Goal: Task Accomplishment & Management: Use online tool/utility

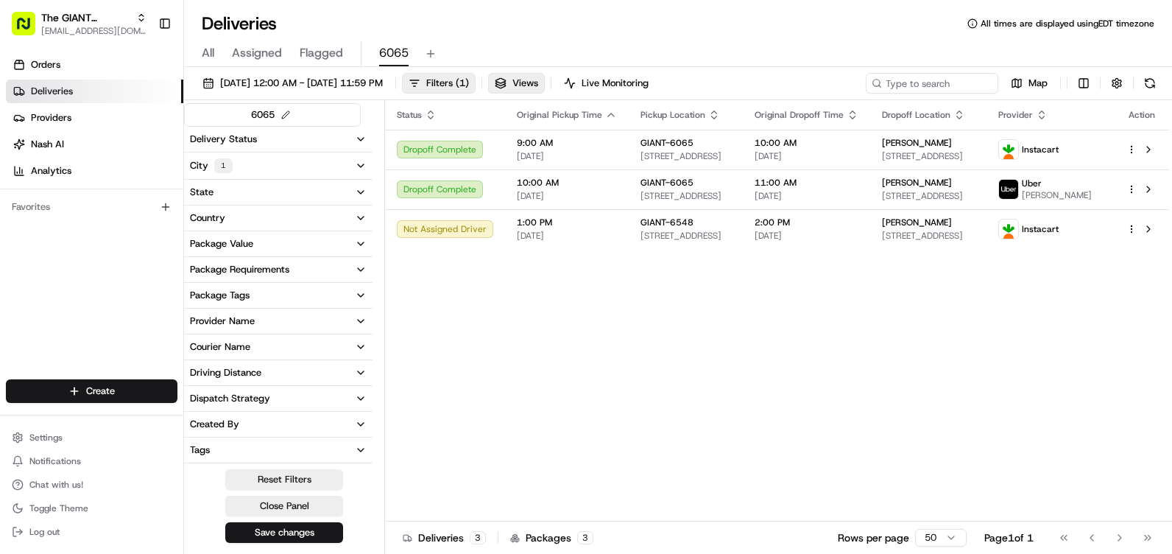
click at [258, 198] on button "State" at bounding box center [278, 192] width 188 height 25
click at [265, 221] on input at bounding box center [287, 220] width 165 height 24
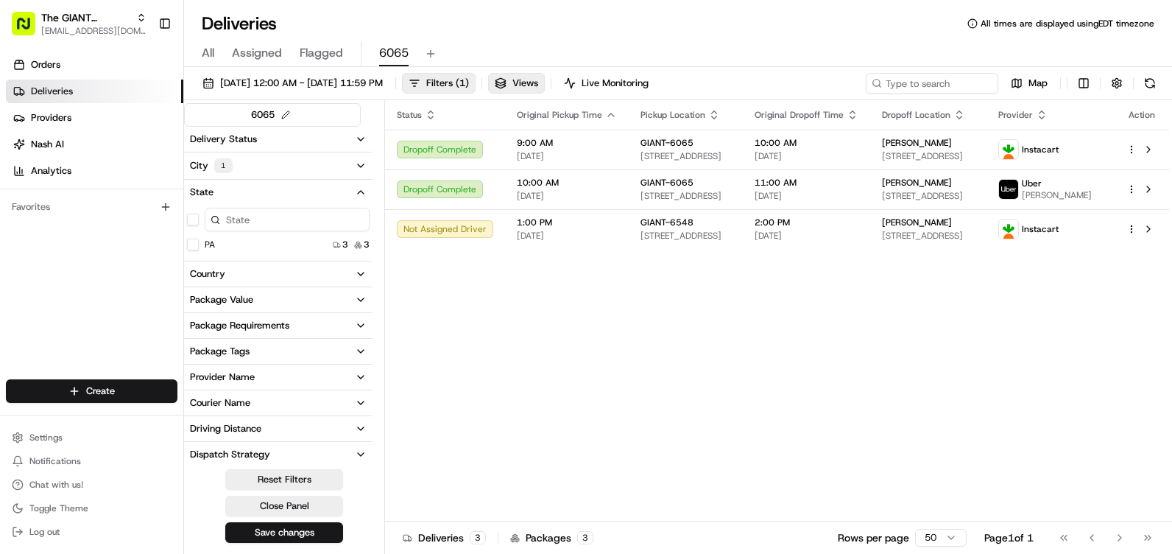
click at [258, 243] on div "PA 3 3" at bounding box center [278, 244] width 188 height 15
click at [191, 250] on button "PA" at bounding box center [193, 245] width 12 height 12
click at [213, 278] on div "Country" at bounding box center [207, 275] width 35 height 13
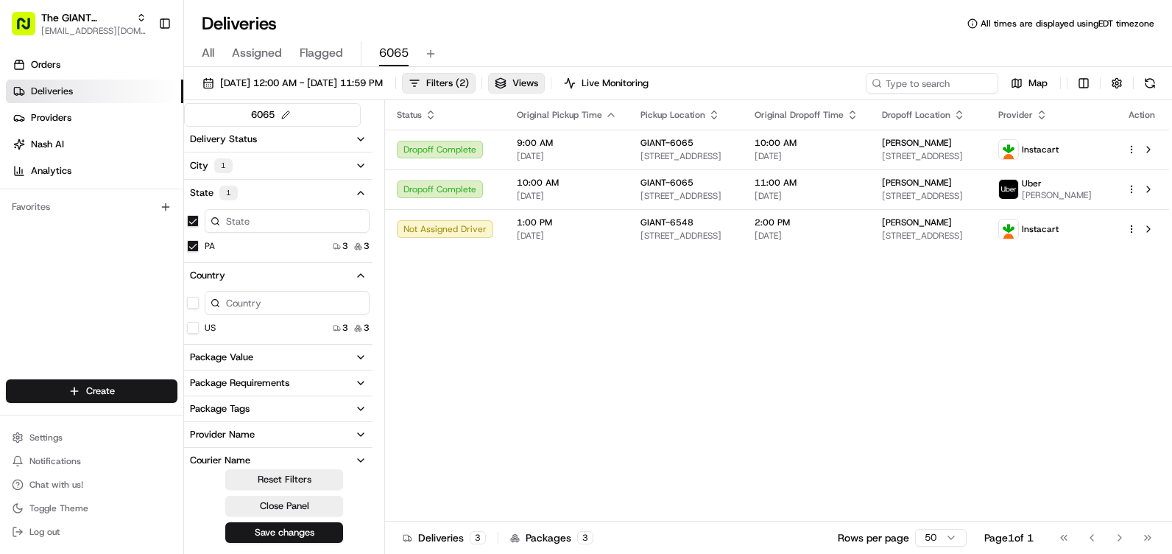
click at [230, 331] on div "US 3 3" at bounding box center [278, 327] width 188 height 15
click at [196, 328] on button "US" at bounding box center [193, 328] width 12 height 12
click at [359, 163] on icon "button" at bounding box center [361, 166] width 12 height 12
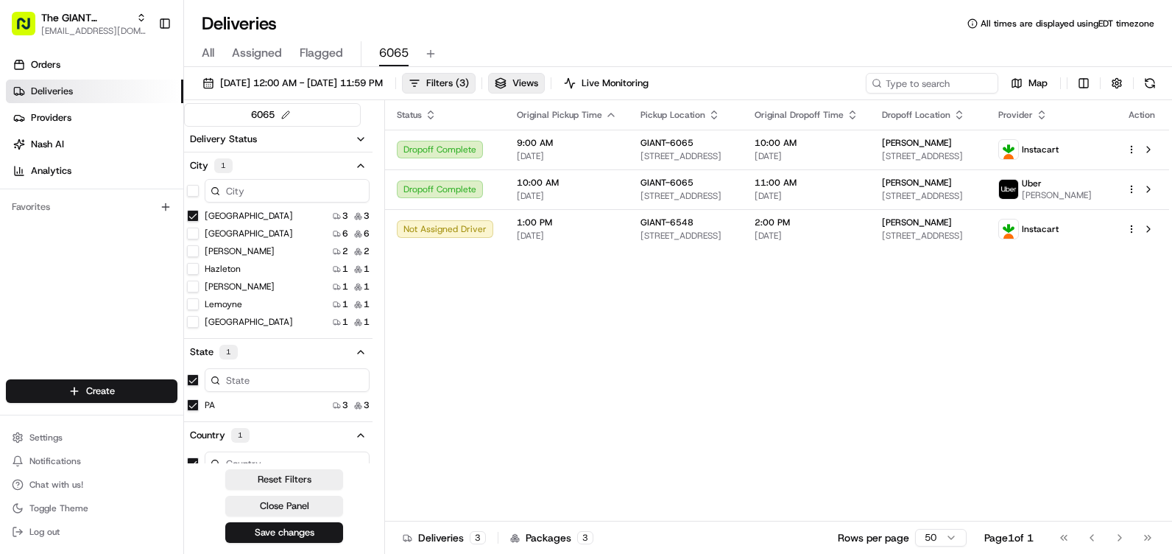
click at [356, 170] on icon "button" at bounding box center [361, 166] width 12 height 12
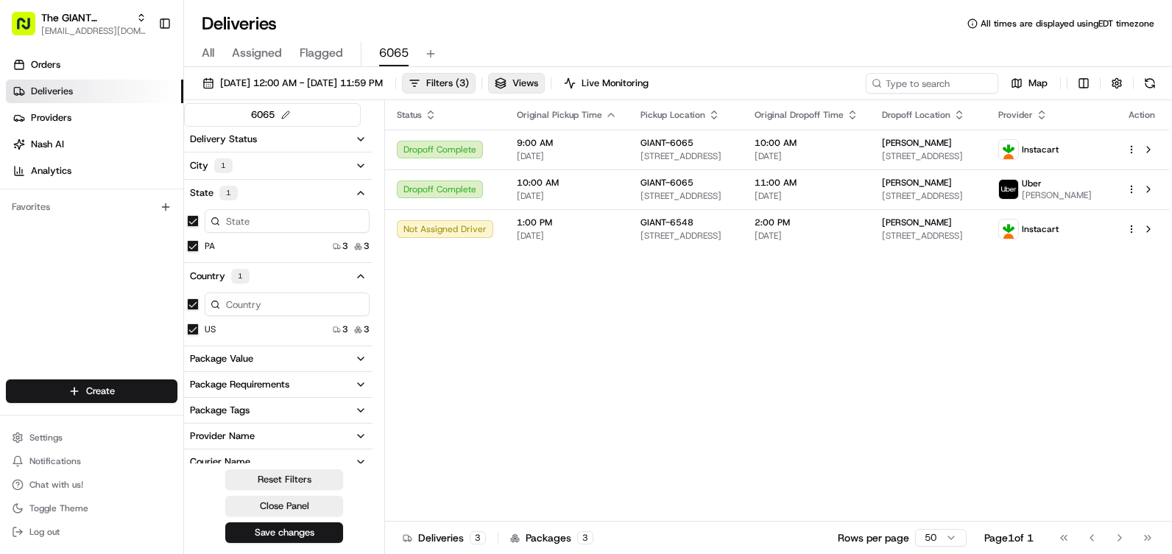
click at [354, 141] on button "Delivery Status" at bounding box center [278, 139] width 188 height 25
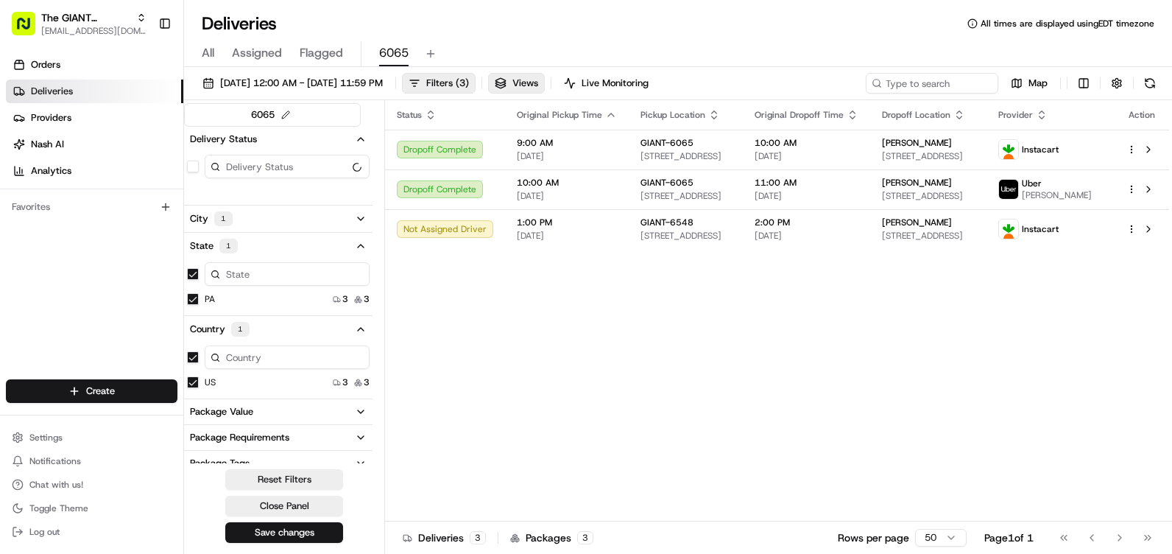
click at [354, 141] on button "Delivery Status" at bounding box center [278, 139] width 188 height 25
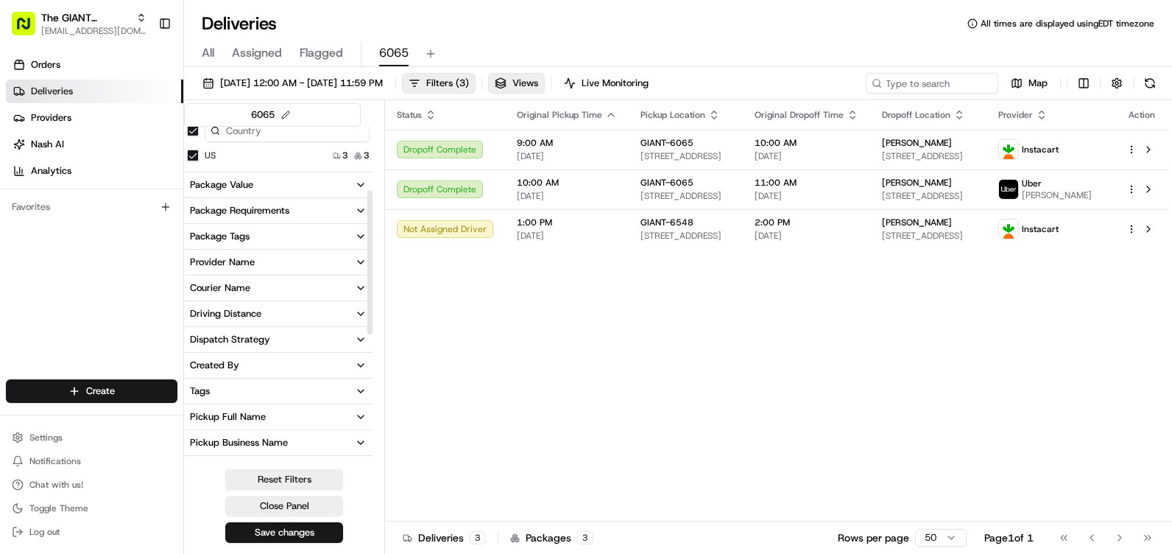
scroll to position [147, 0]
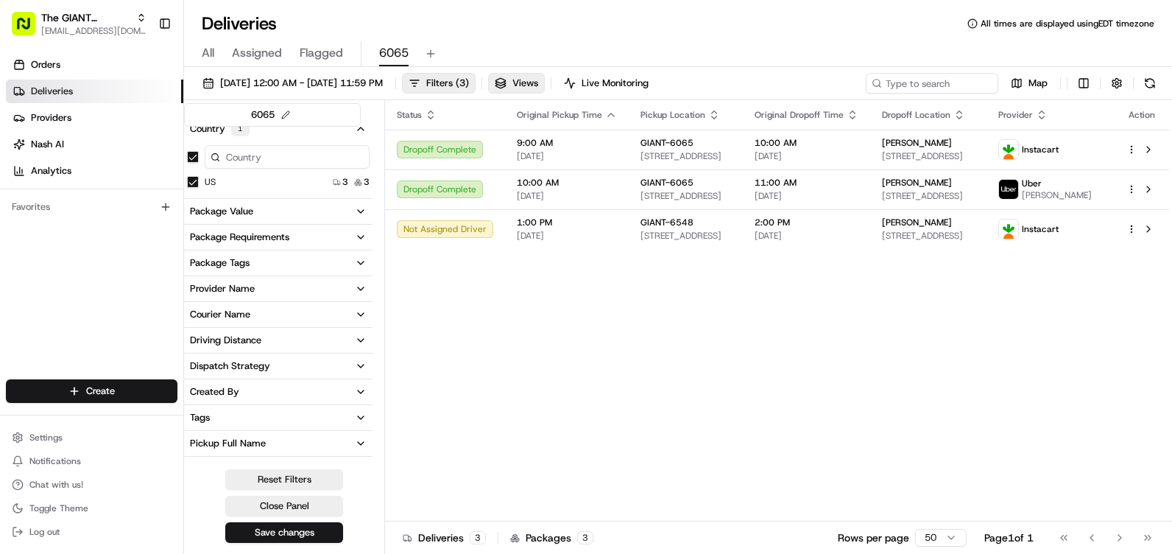
click at [274, 281] on button "Provider Name" at bounding box center [278, 288] width 188 height 25
click at [195, 342] on button "Instacart" at bounding box center [193, 341] width 12 height 12
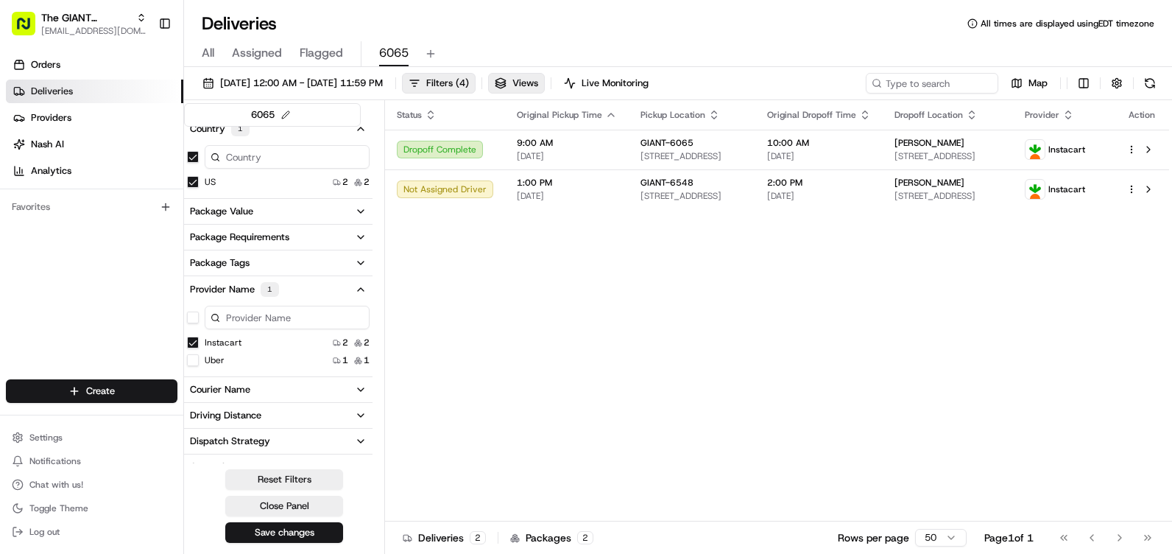
click at [194, 357] on button "Uber" at bounding box center [193, 360] width 12 height 12
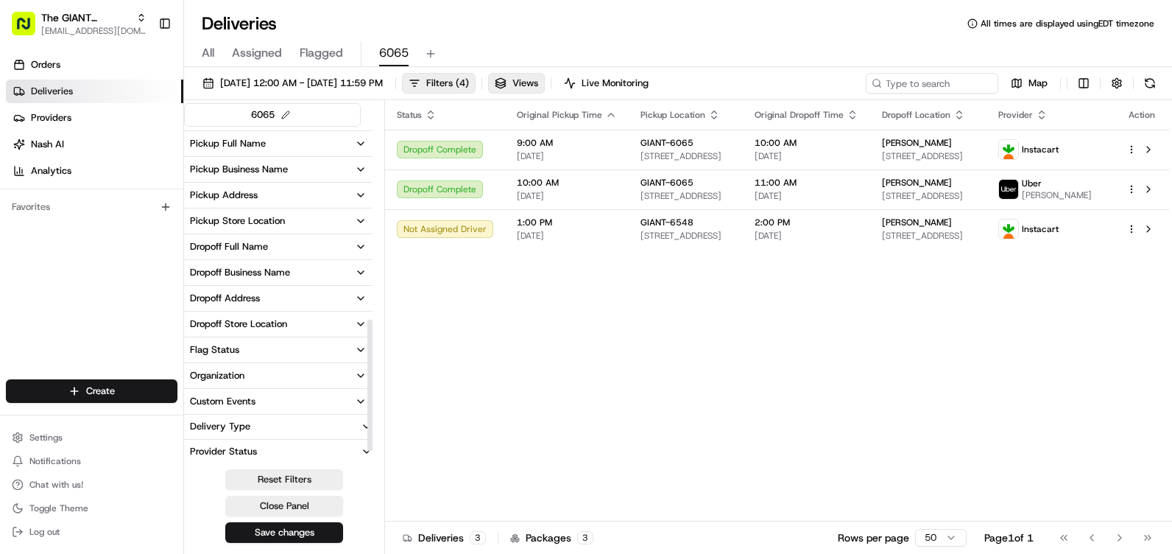
scroll to position [523, 0]
click at [284, 252] on button "Dropoff Full Name" at bounding box center [278, 245] width 188 height 25
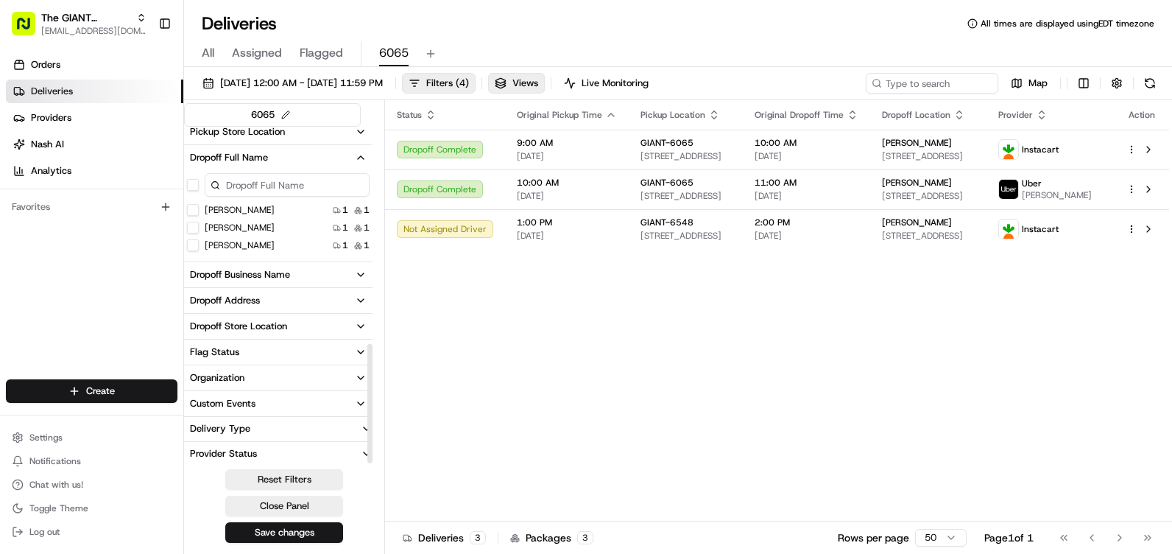
scroll to position [615, 0]
click at [296, 533] on button "Save changes" at bounding box center [284, 532] width 118 height 21
click at [1017, 93] on button "Map" at bounding box center [1029, 83] width 50 height 21
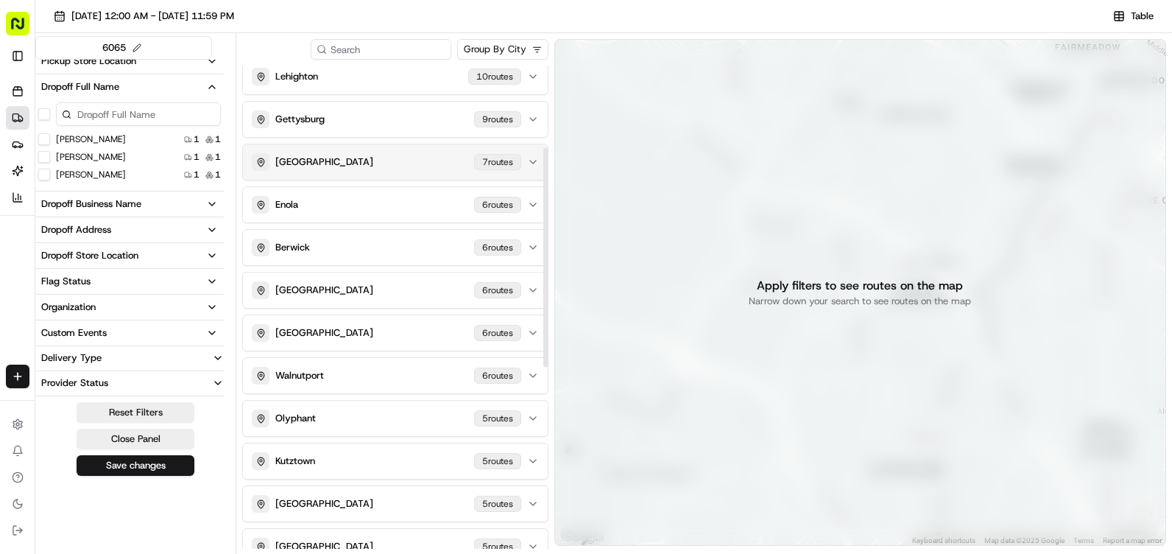
scroll to position [0, 0]
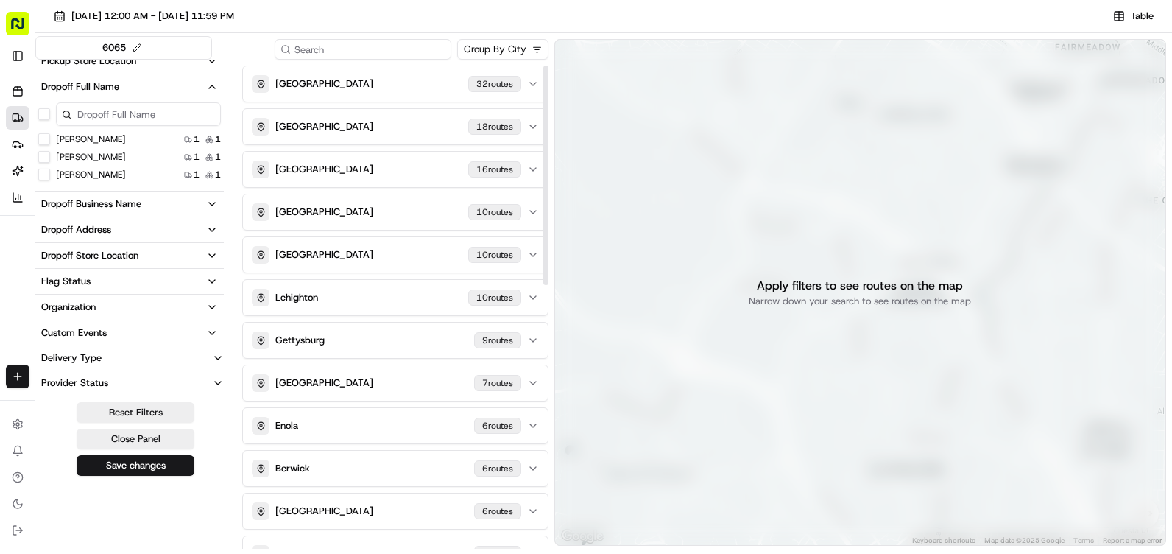
click at [356, 50] on input at bounding box center [363, 49] width 177 height 21
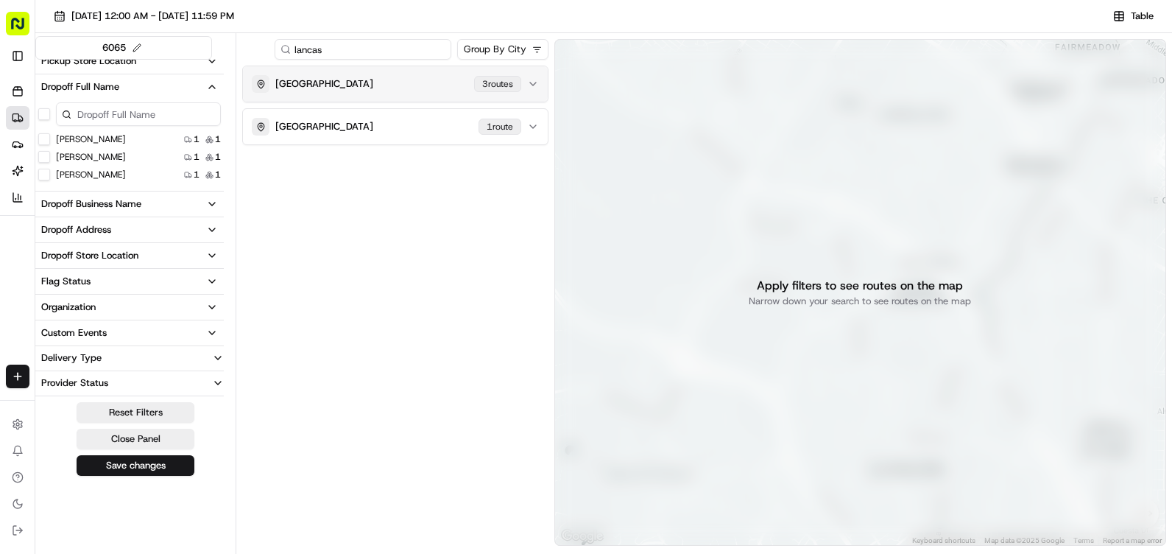
type input "lancas"
click at [341, 77] on div "Lancaster 3 route s" at bounding box center [386, 84] width 269 height 18
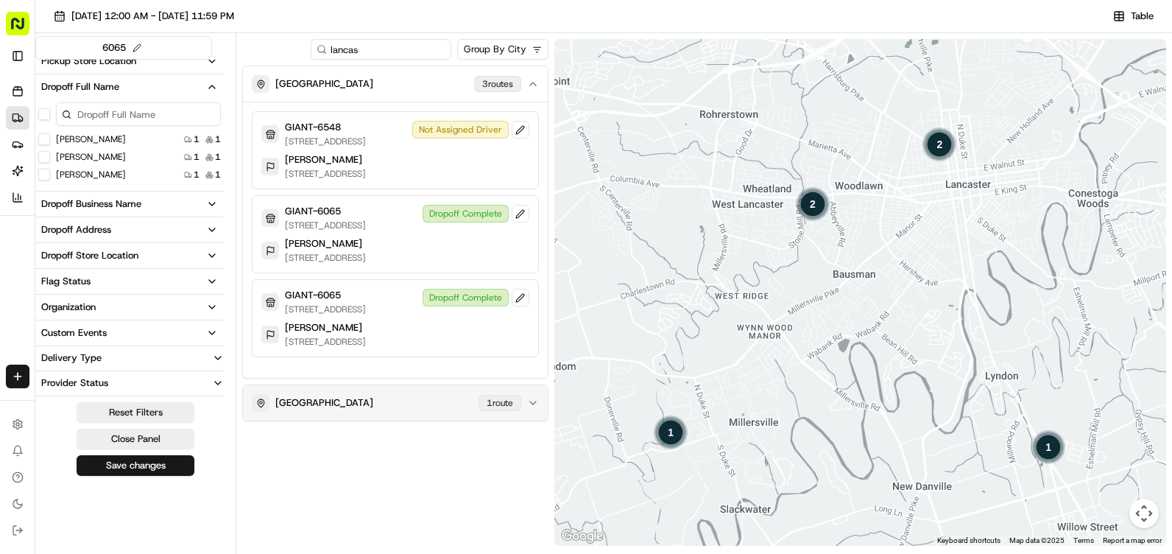
click at [527, 409] on icon "button" at bounding box center [533, 403] width 12 height 12
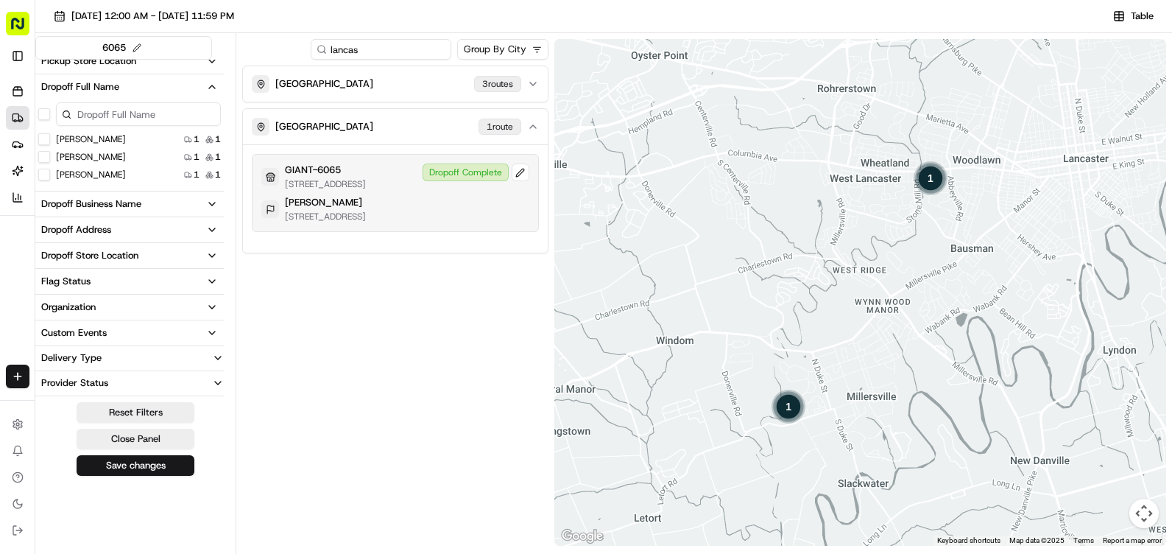
click at [366, 175] on div "GIANT-6065" at bounding box center [325, 169] width 81 height 13
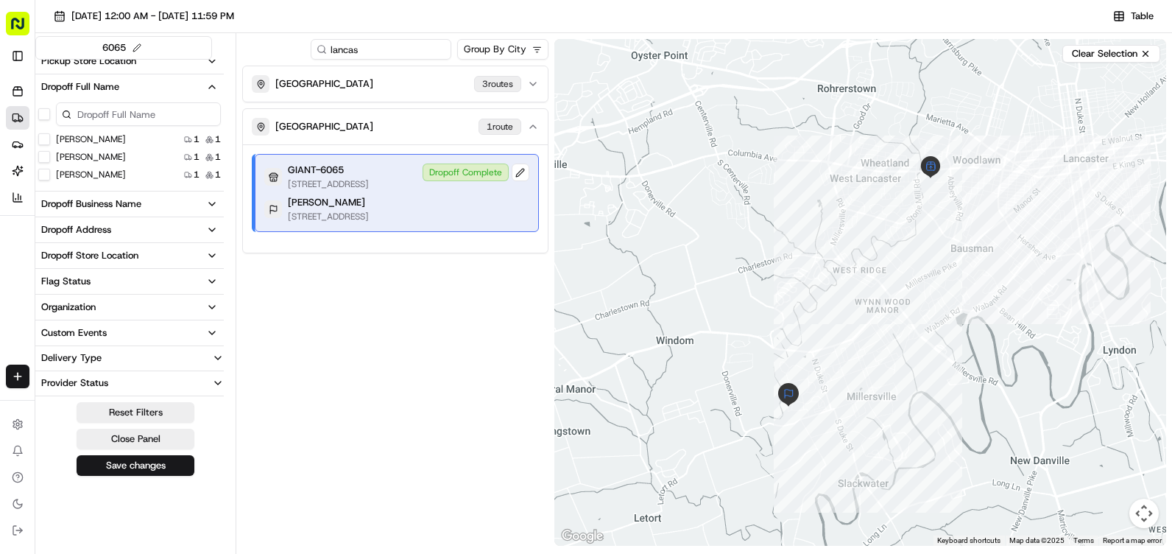
click at [177, 51] on div "6065" at bounding box center [123, 48] width 177 height 24
click at [176, 466] on button "Save changes" at bounding box center [136, 465] width 118 height 21
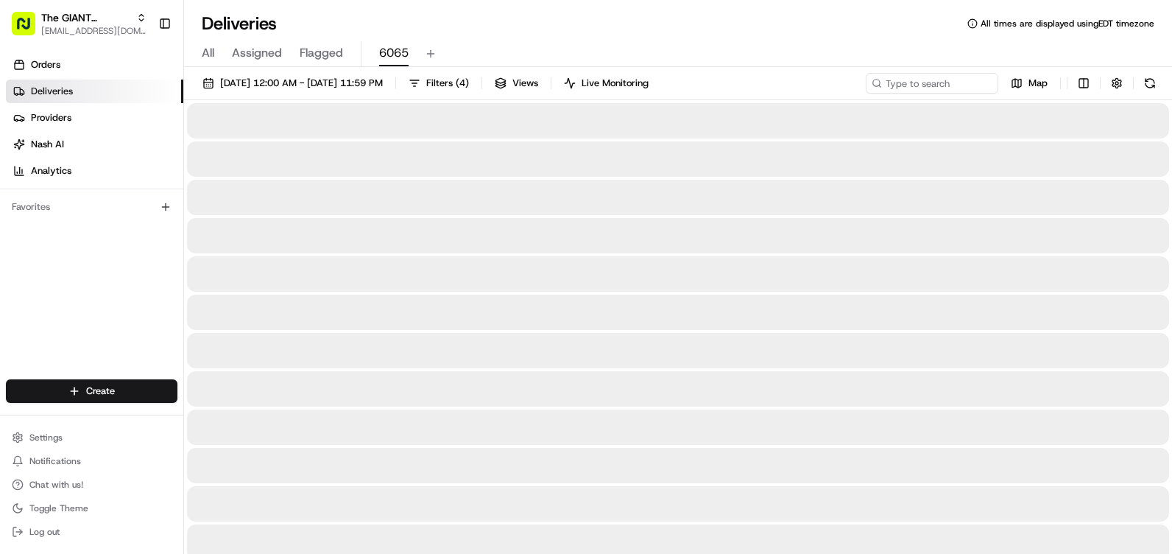
click at [391, 42] on button "6065" at bounding box center [393, 53] width 29 height 25
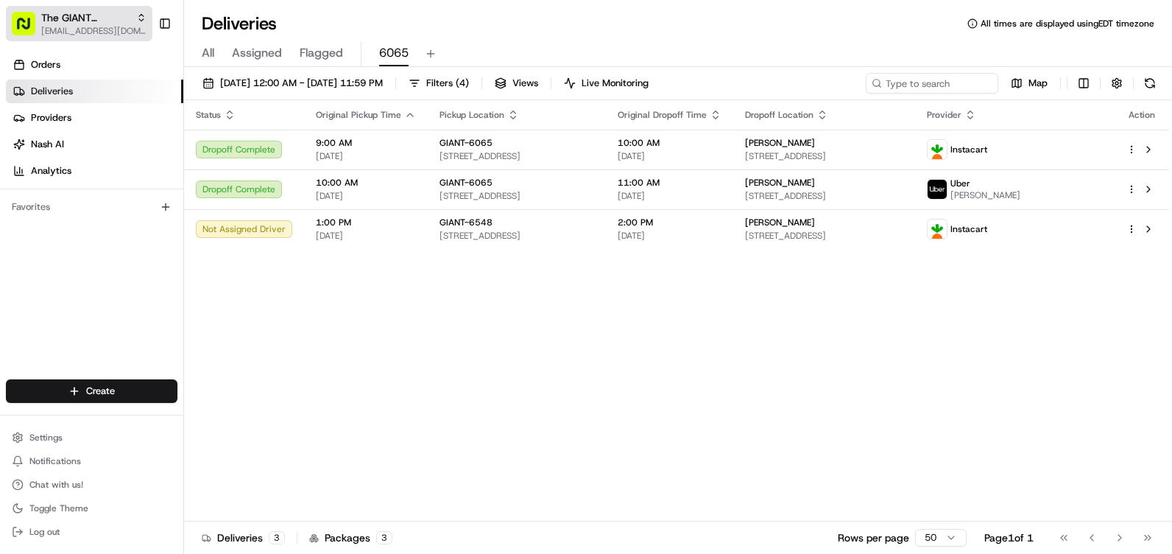
click at [116, 19] on span "The GIANT Company" at bounding box center [85, 17] width 89 height 15
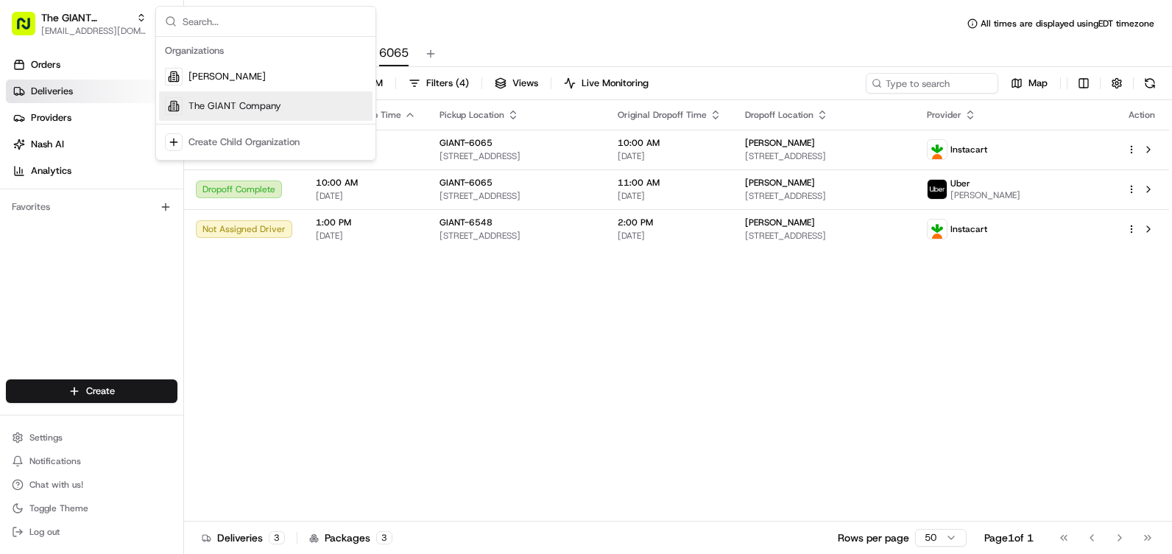
click at [222, 119] on div "The GIANT Company" at bounding box center [265, 105] width 213 height 29
